Goal: Task Accomplishment & Management: Use online tool/utility

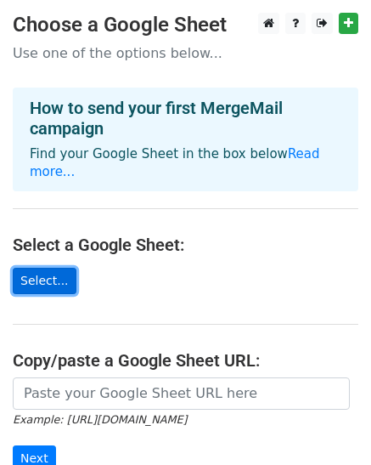
click at [50, 284] on link "Select..." at bounding box center [45, 281] width 64 height 26
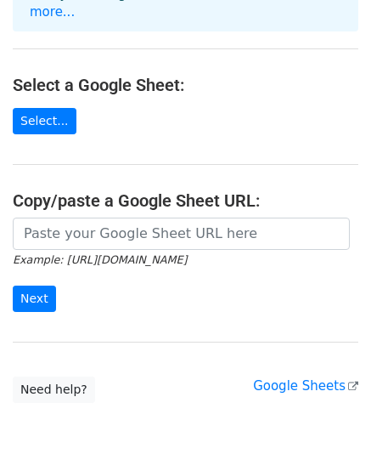
scroll to position [170, 0]
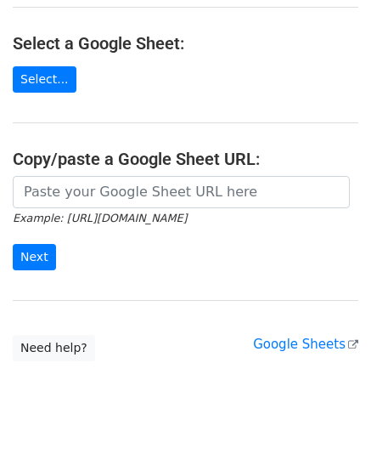
scroll to position [230, 0]
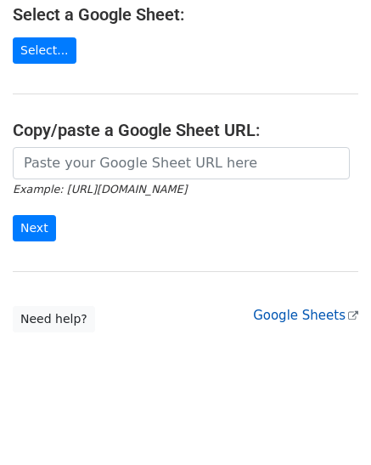
click at [287, 314] on link "Google Sheets" at bounding box center [305, 315] width 105 height 15
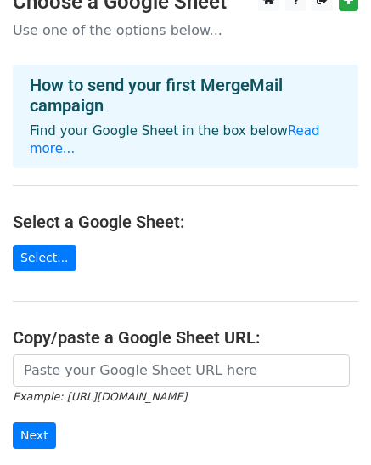
scroll to position [0, 0]
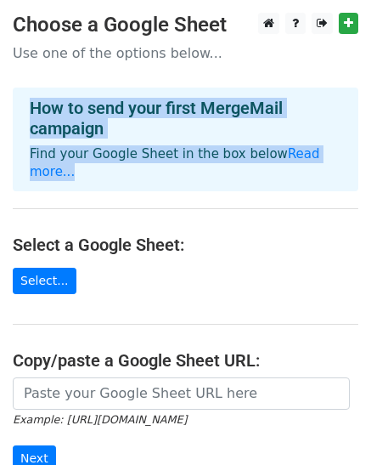
drag, startPoint x: 82, startPoint y: 173, endPoint x: 15, endPoint y: 103, distance: 96.8
click at [15, 103] on div "How to send your first MergeMail campaign Find your Google Sheet in the box bel…" at bounding box center [186, 140] width 346 height 104
copy div "How to send your first MergeMail campaign Find your Google Sheet in the box bel…"
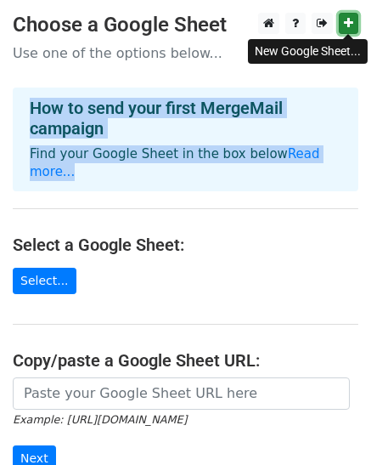
click at [352, 20] on icon at bounding box center [348, 23] width 9 height 12
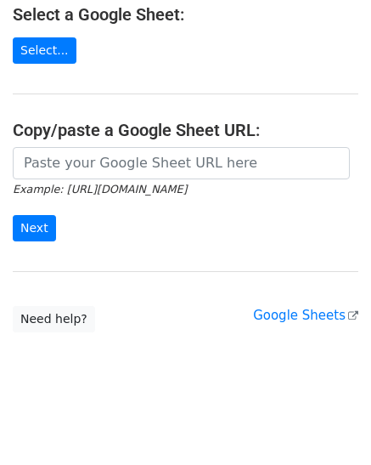
scroll to position [60, 0]
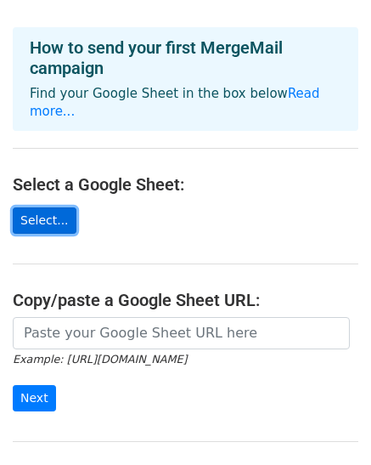
click at [42, 212] on link "Select..." at bounding box center [45, 220] width 64 height 26
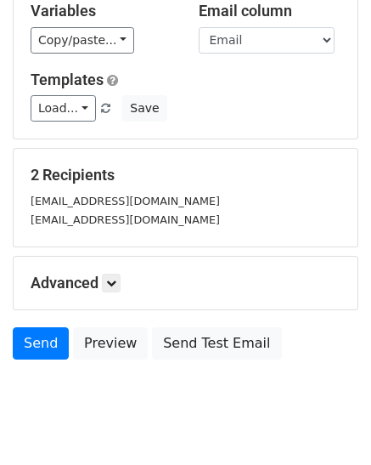
scroll to position [211, 0]
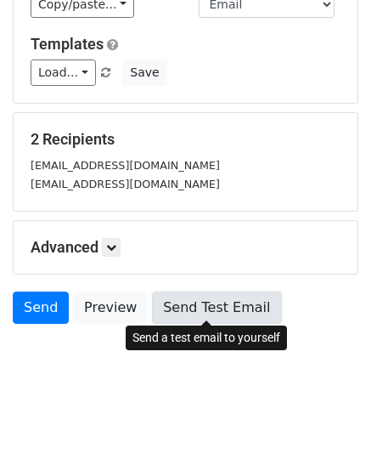
click at [211, 313] on link "Send Test Email" at bounding box center [216, 308] width 129 height 32
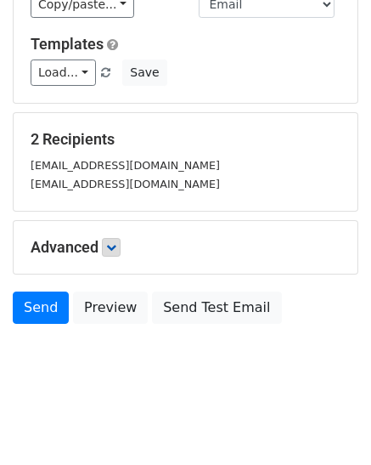
scroll to position [0, 0]
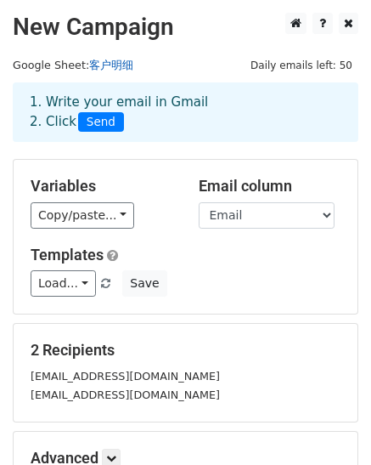
click at [116, 62] on link "客户明细" at bounding box center [111, 65] width 44 height 13
click at [119, 68] on link "客户明细" at bounding box center [111, 65] width 44 height 13
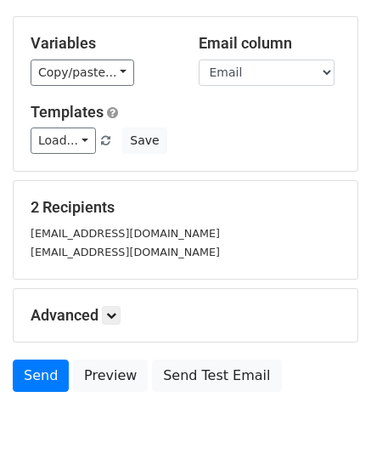
scroll to position [211, 0]
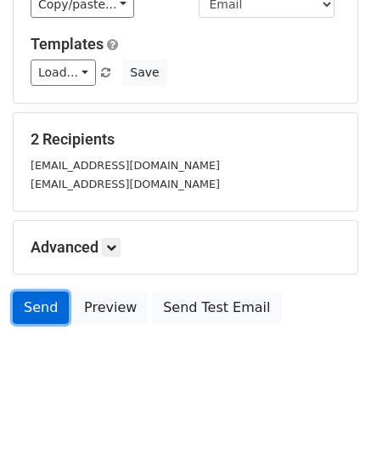
click at [41, 306] on link "Send" at bounding box center [41, 308] width 56 height 32
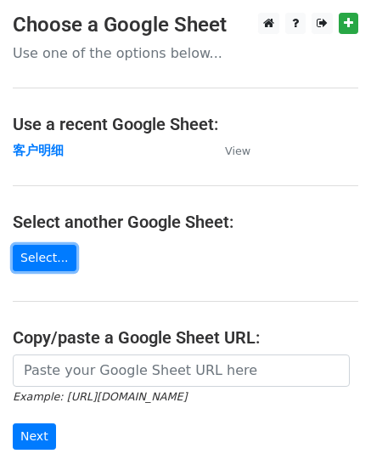
drag, startPoint x: 42, startPoint y: 254, endPoint x: 71, endPoint y: 267, distance: 31.6
click at [42, 254] on link "Select..." at bounding box center [45, 258] width 64 height 26
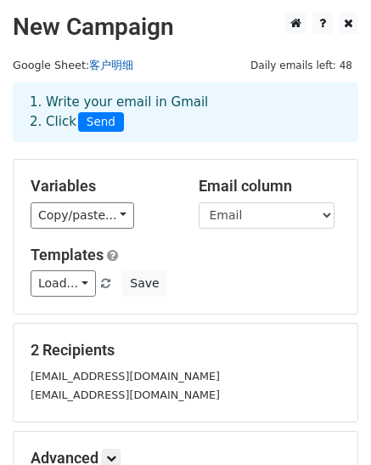
click at [115, 65] on link "客户明细" at bounding box center [111, 65] width 44 height 13
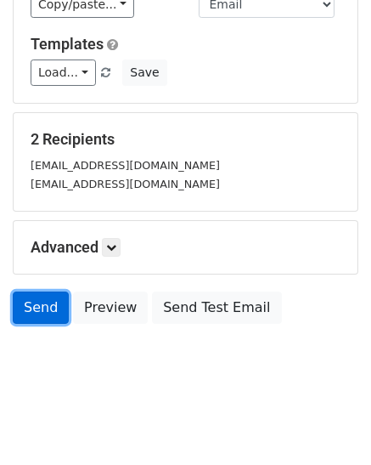
click at [37, 304] on link "Send" at bounding box center [41, 308] width 56 height 32
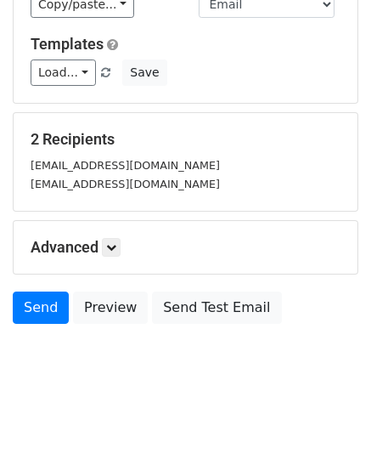
scroll to position [0, 0]
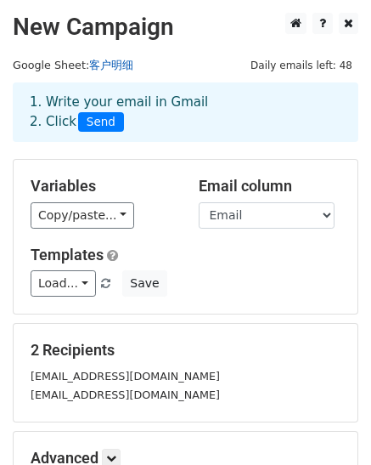
click at [104, 65] on link "客户明细" at bounding box center [111, 65] width 44 height 13
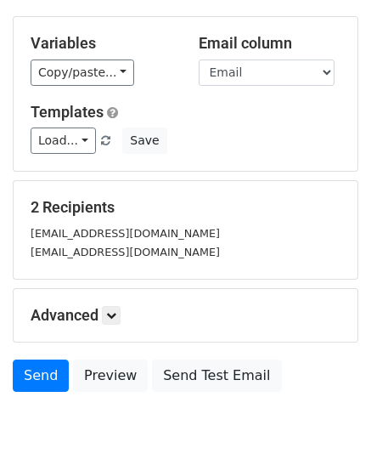
scroll to position [170, 0]
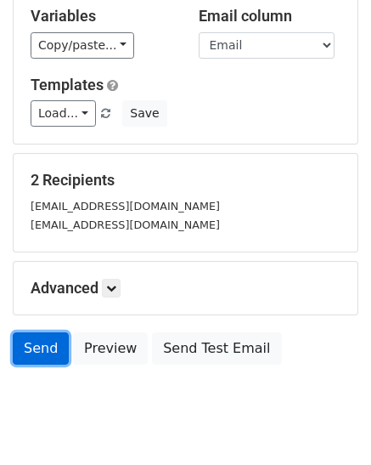
click at [42, 339] on link "Send" at bounding box center [41, 348] width 56 height 32
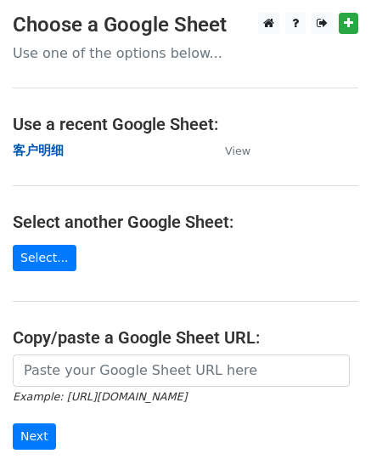
click at [28, 146] on strong "客户明细" at bounding box center [38, 150] width 51 height 15
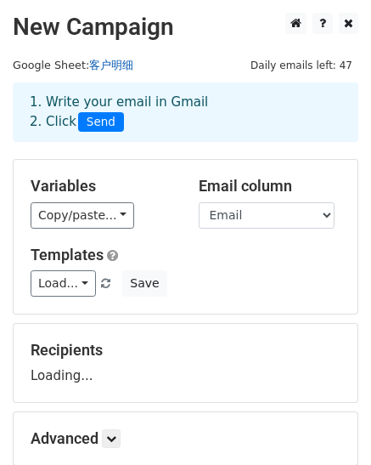
click at [107, 60] on link "客户明细" at bounding box center [111, 65] width 44 height 13
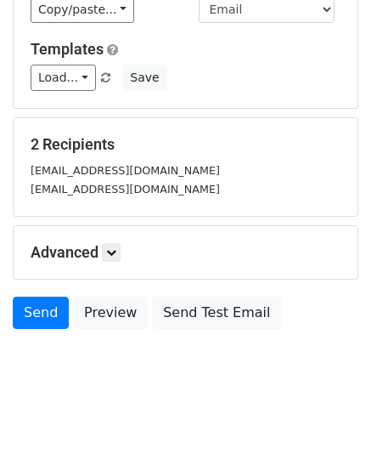
scroll to position [211, 0]
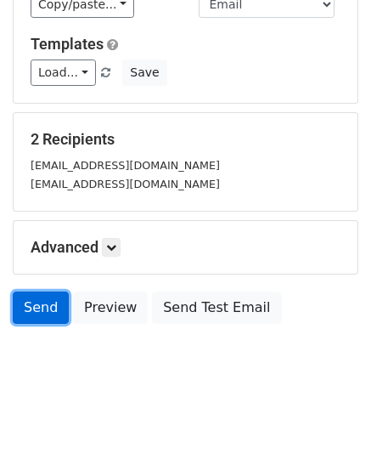
click at [38, 305] on link "Send" at bounding box center [41, 308] width 56 height 32
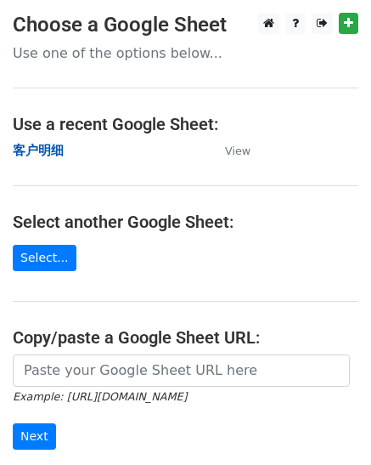
click at [47, 143] on strong "客户明细" at bounding box center [38, 150] width 51 height 15
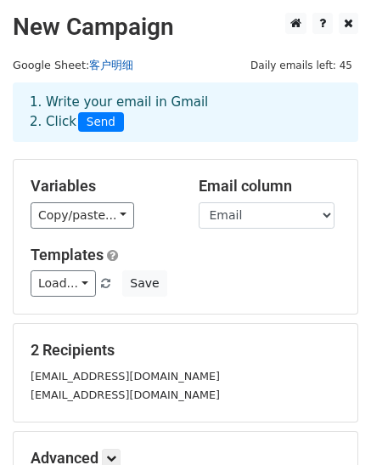
click at [113, 60] on link "客户明细" at bounding box center [111, 65] width 44 height 13
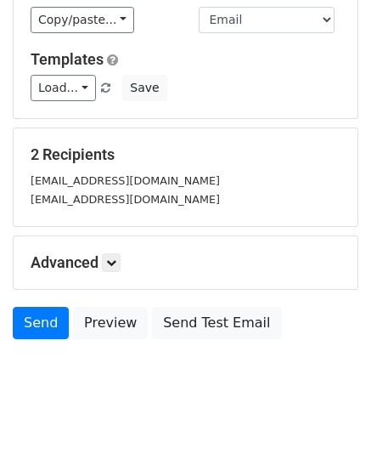
scroll to position [211, 0]
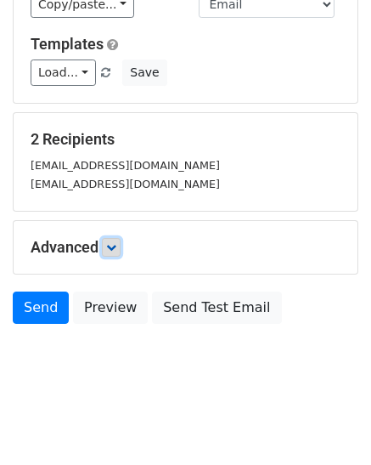
click at [106, 248] on link at bounding box center [111, 247] width 19 height 19
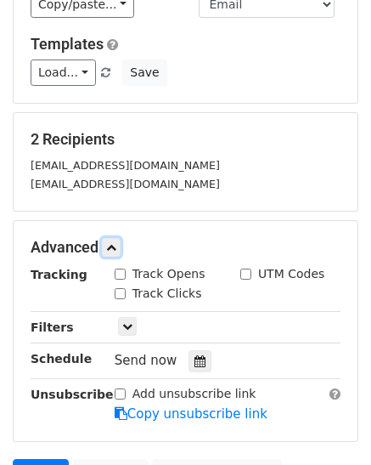
scroll to position [296, 0]
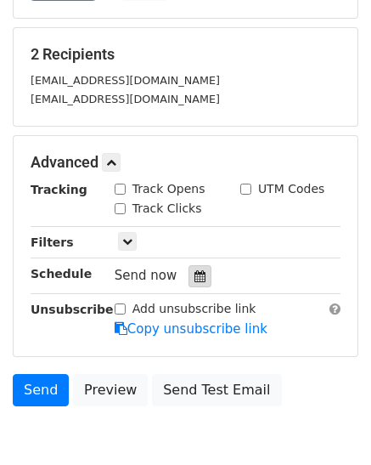
click at [196, 271] on icon at bounding box center [200, 276] width 11 height 12
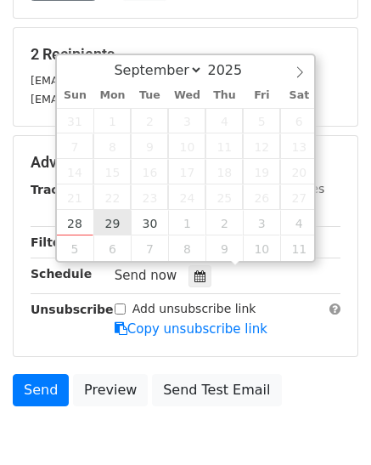
type input "[DATE] 12:00"
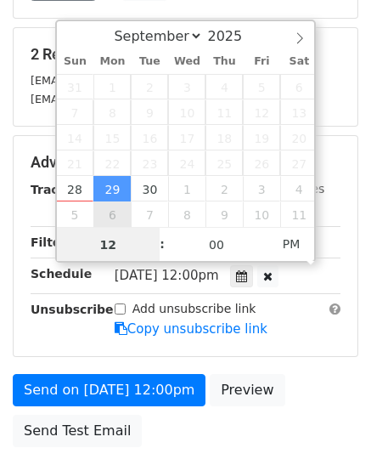
scroll to position [0, 0]
